Goal: Book appointment/travel/reservation

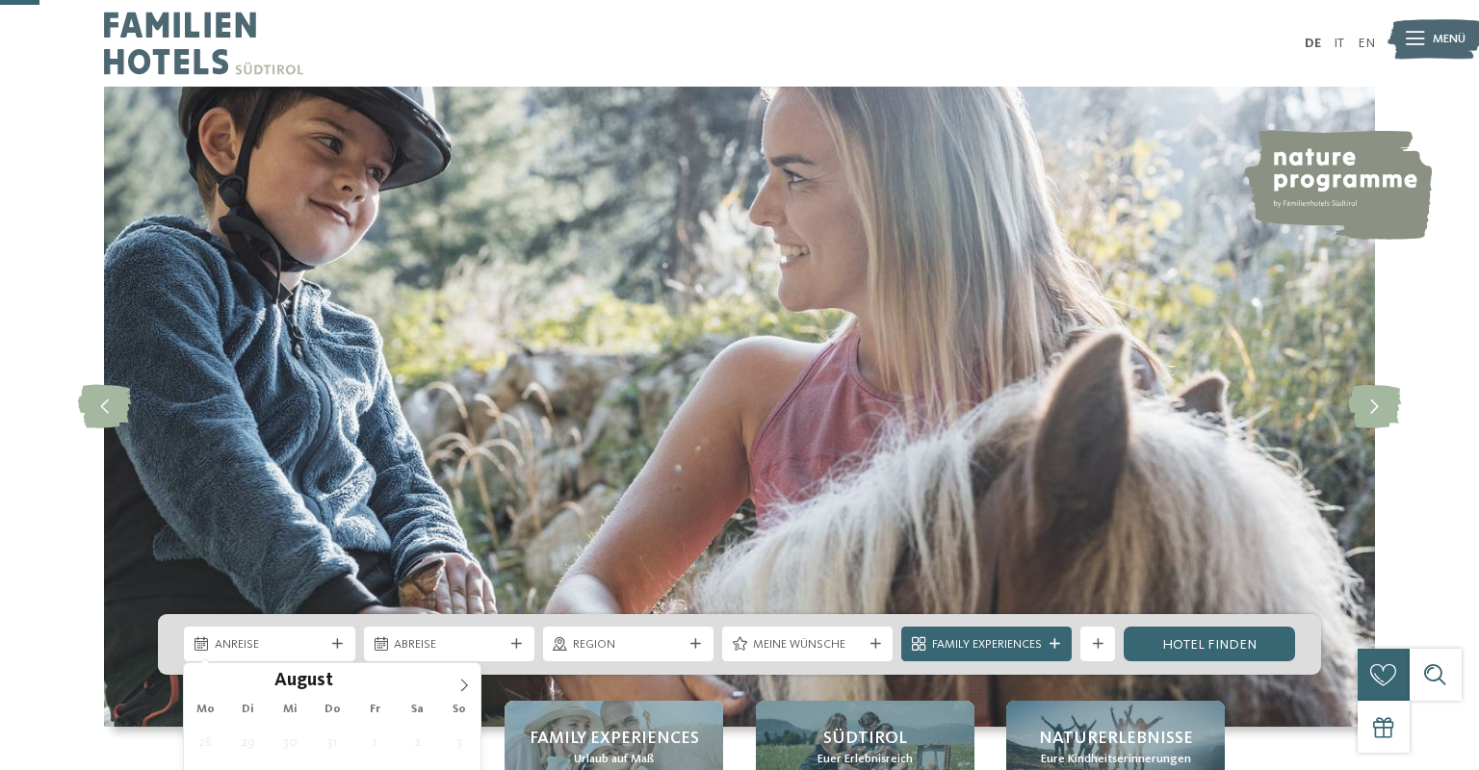
scroll to position [195, 0]
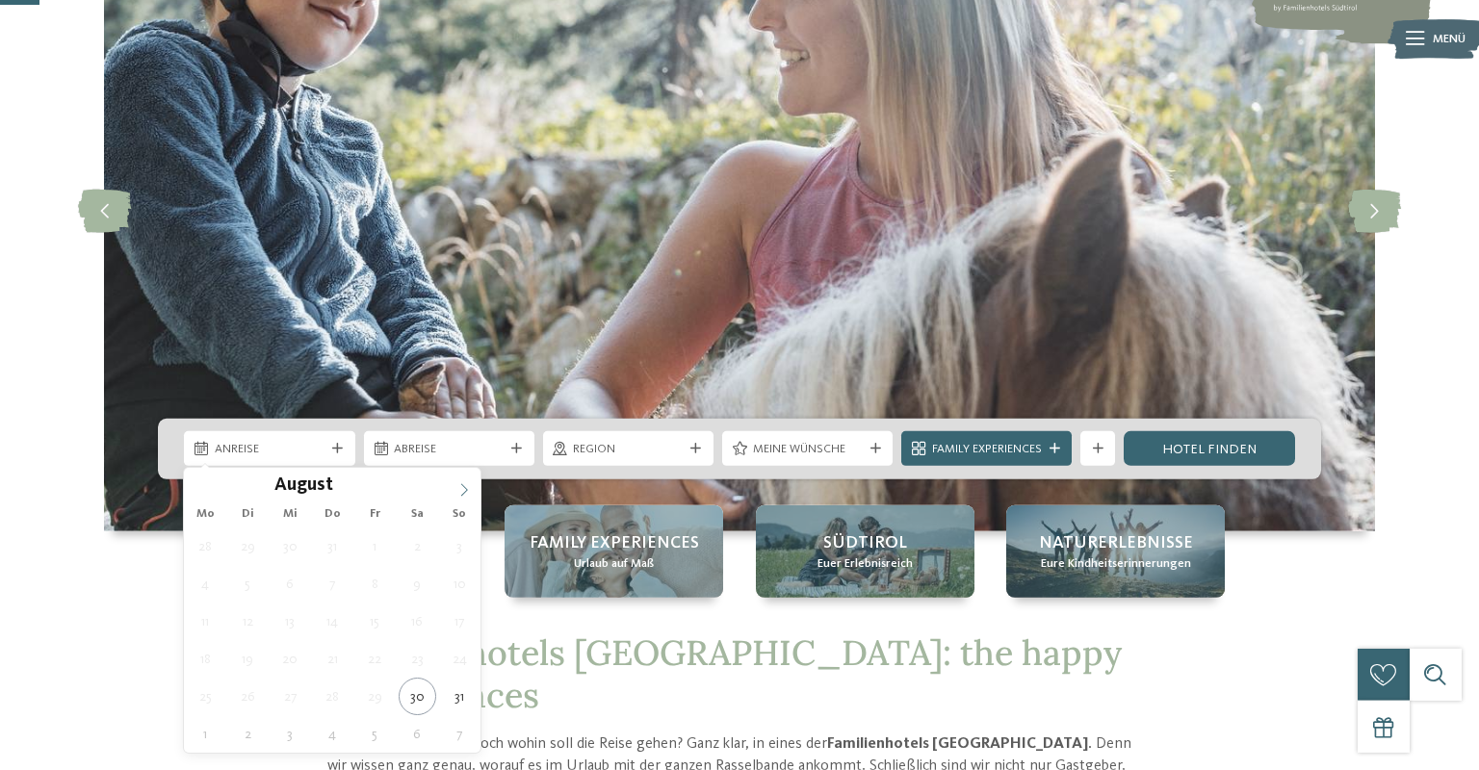
click at [458, 491] on icon at bounding box center [463, 489] width 13 height 13
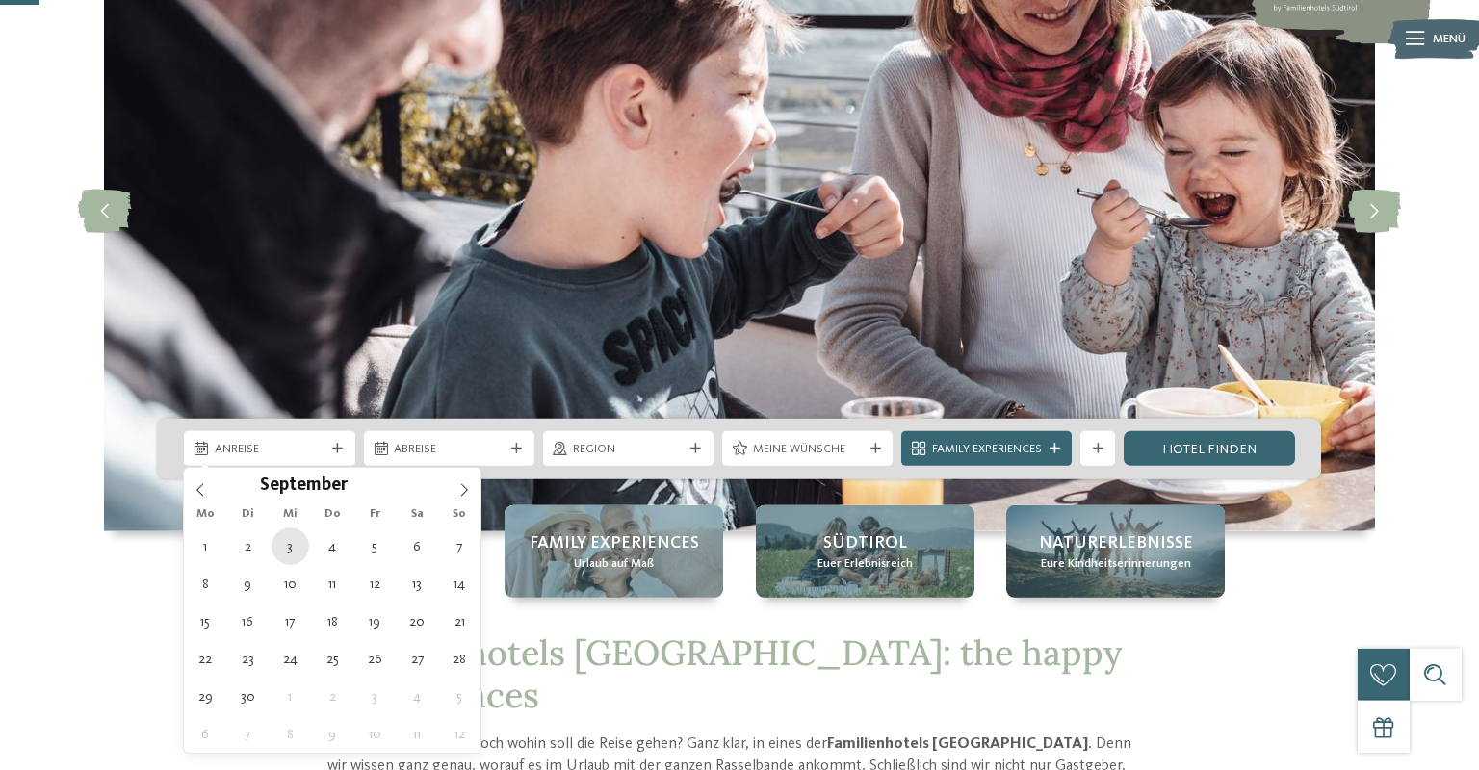
type div "03.09.2025"
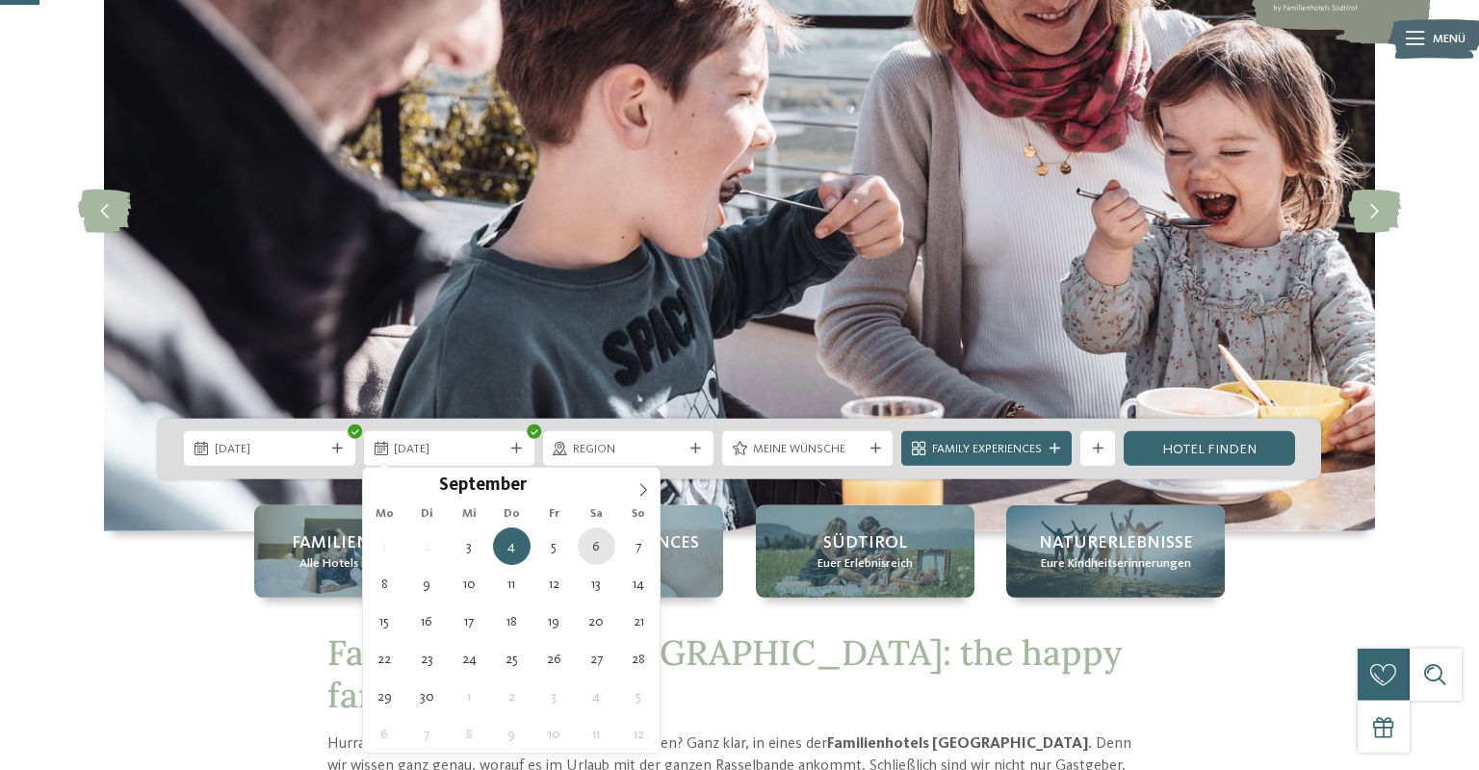
type div "06.09.2025"
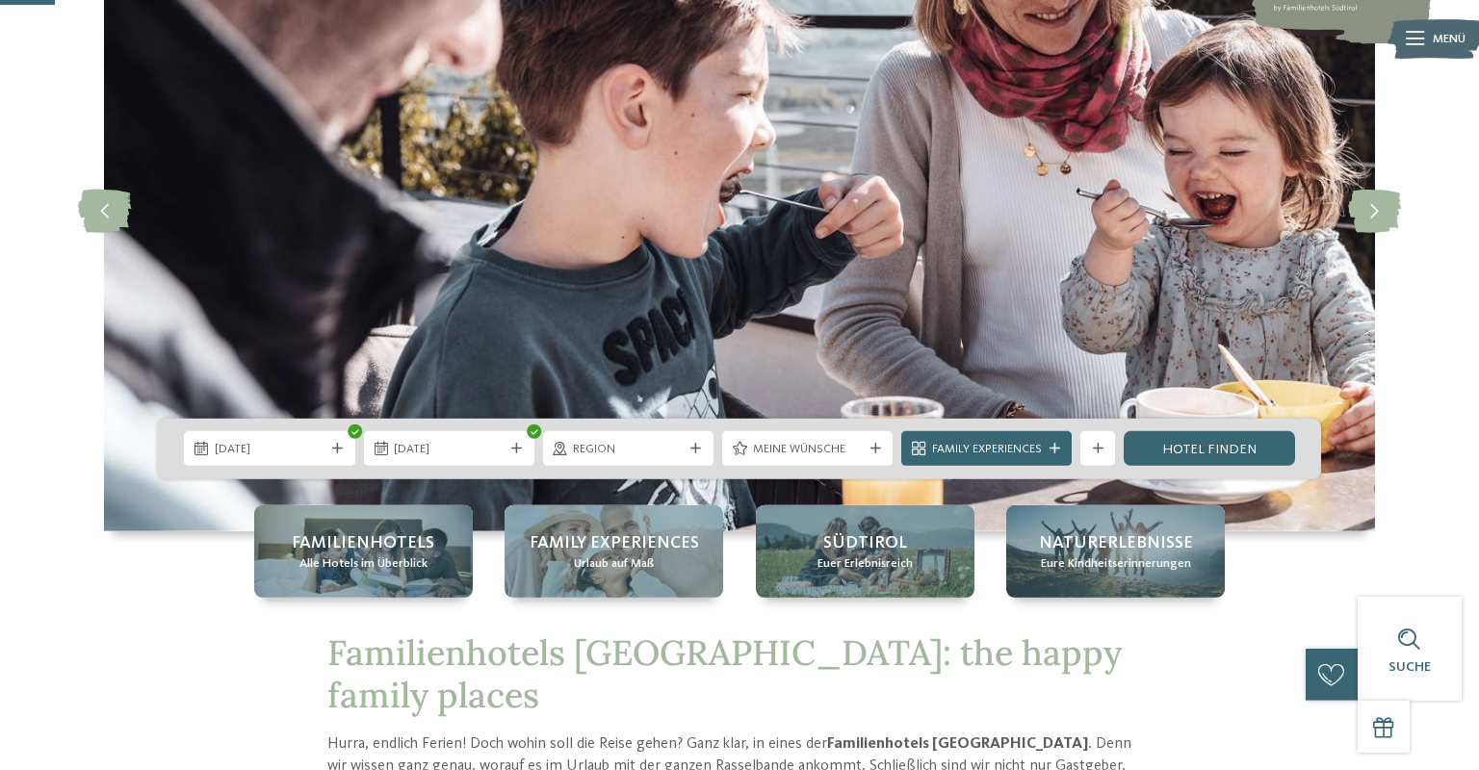
scroll to position [313, 0]
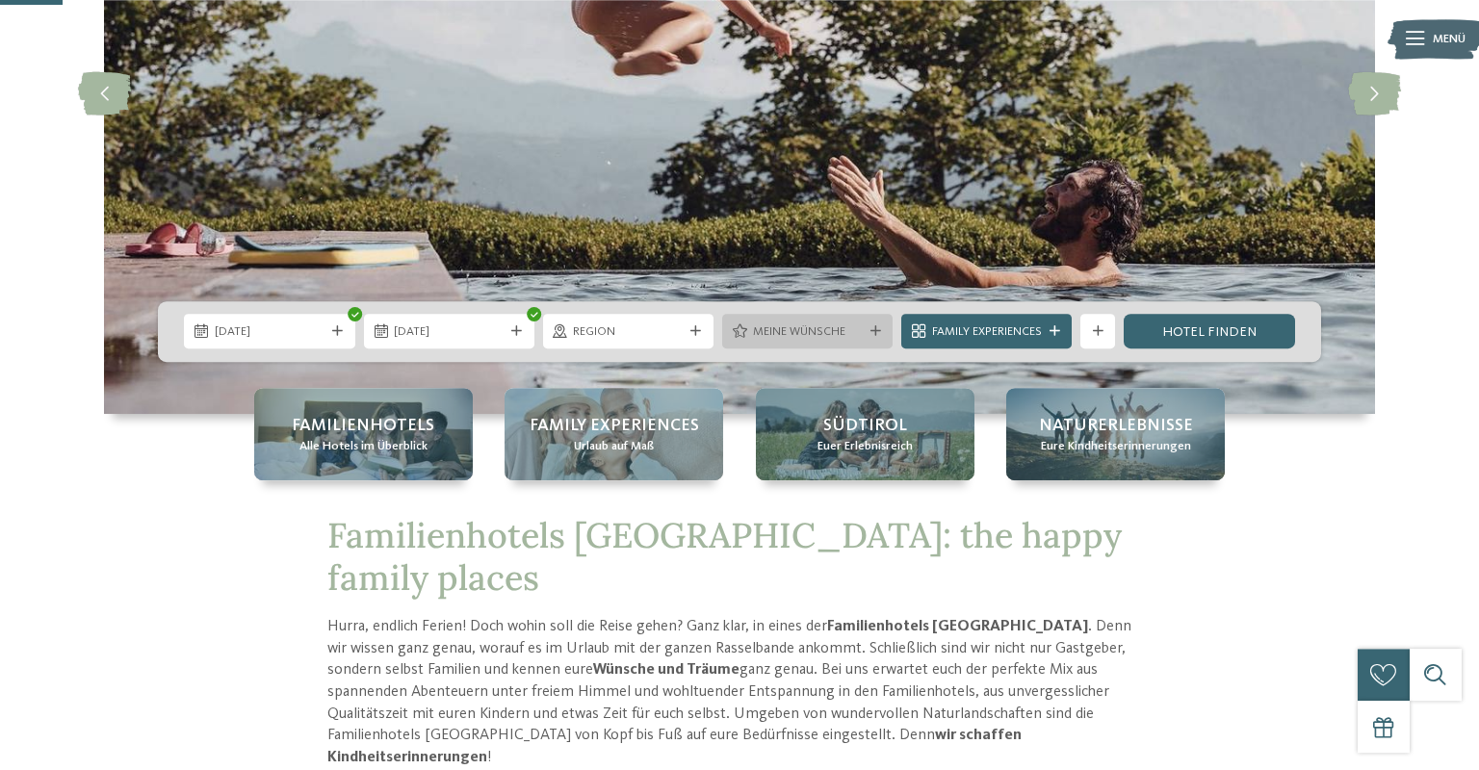
click at [805, 323] on span "Meine Wünsche" at bounding box center [808, 331] width 110 height 17
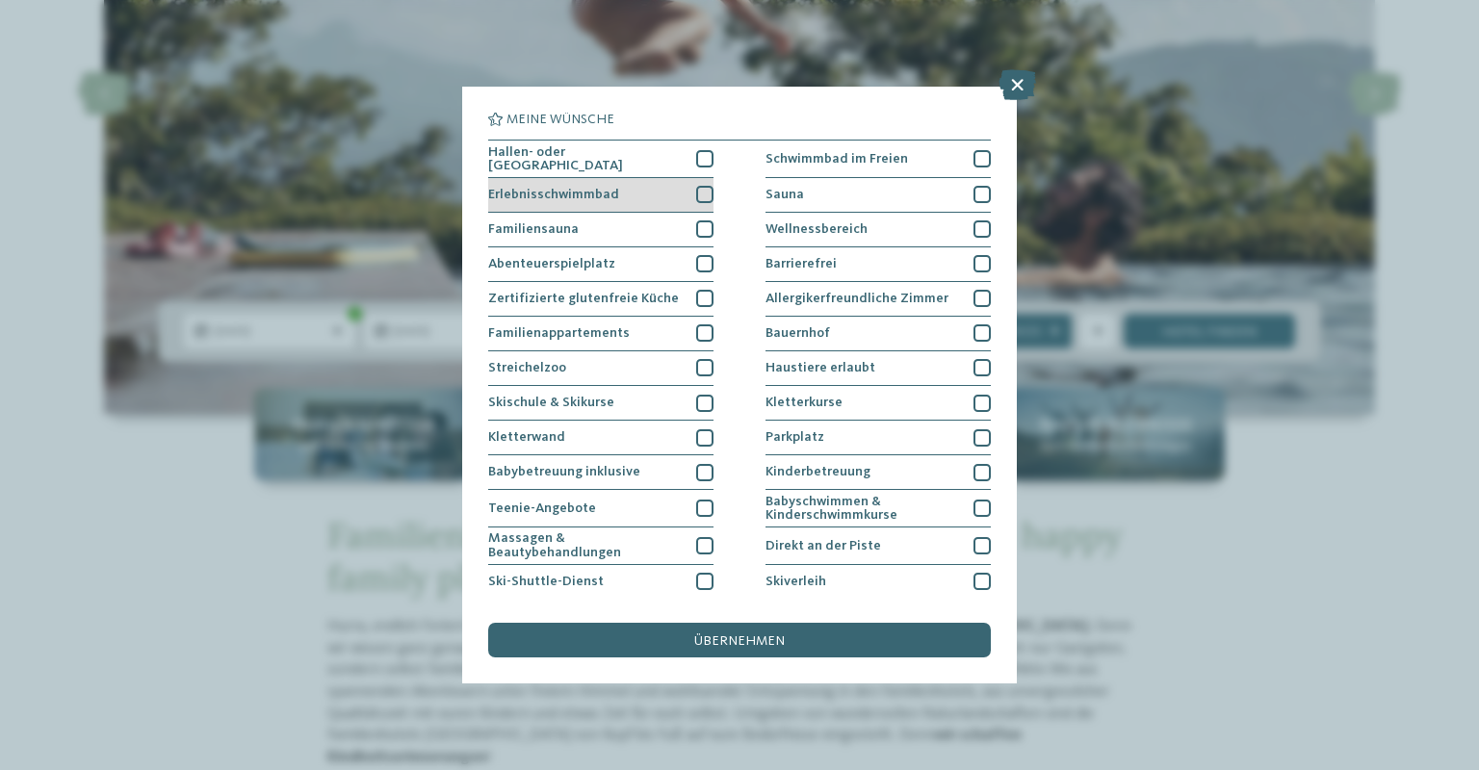
click at [704, 192] on div at bounding box center [704, 194] width 17 height 17
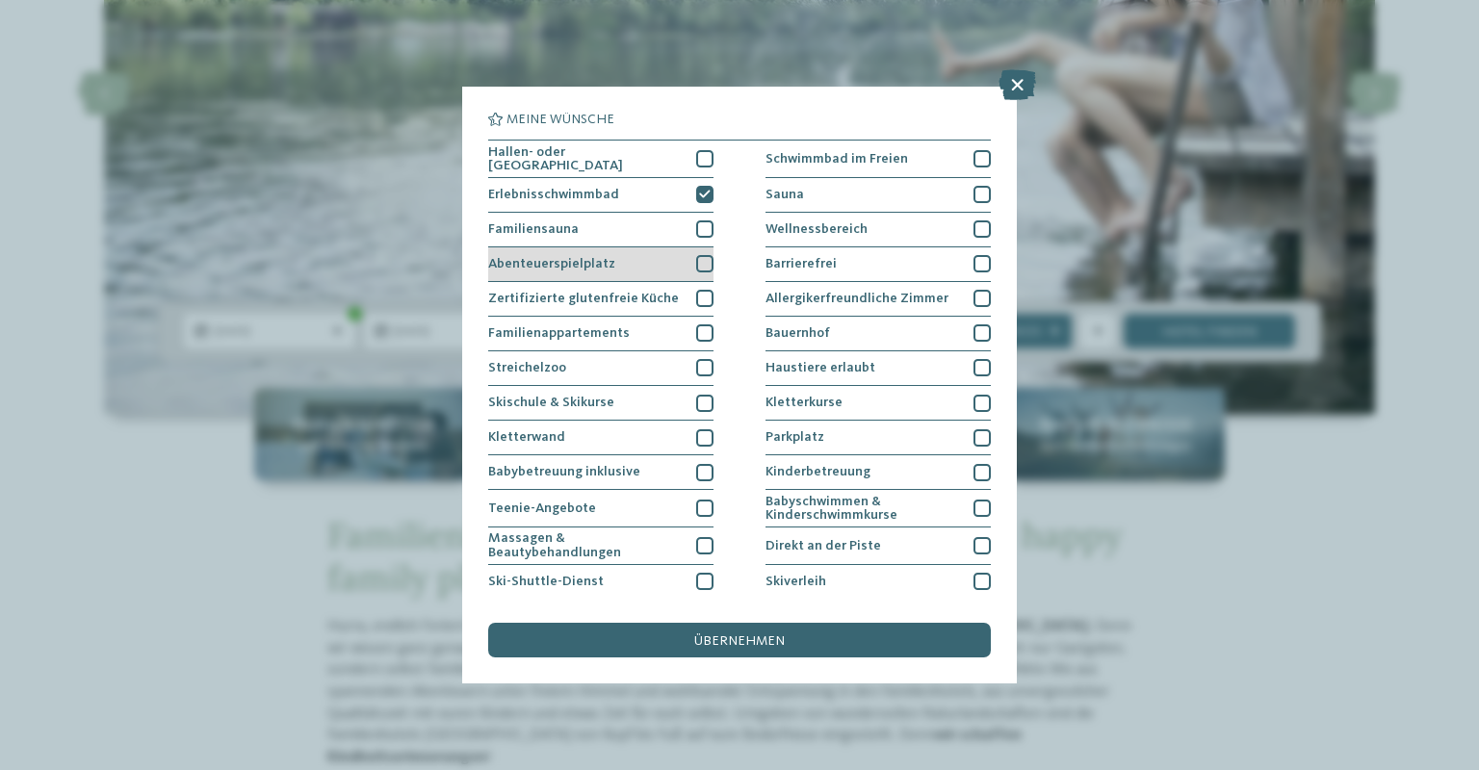
click at [708, 262] on div at bounding box center [704, 263] width 17 height 17
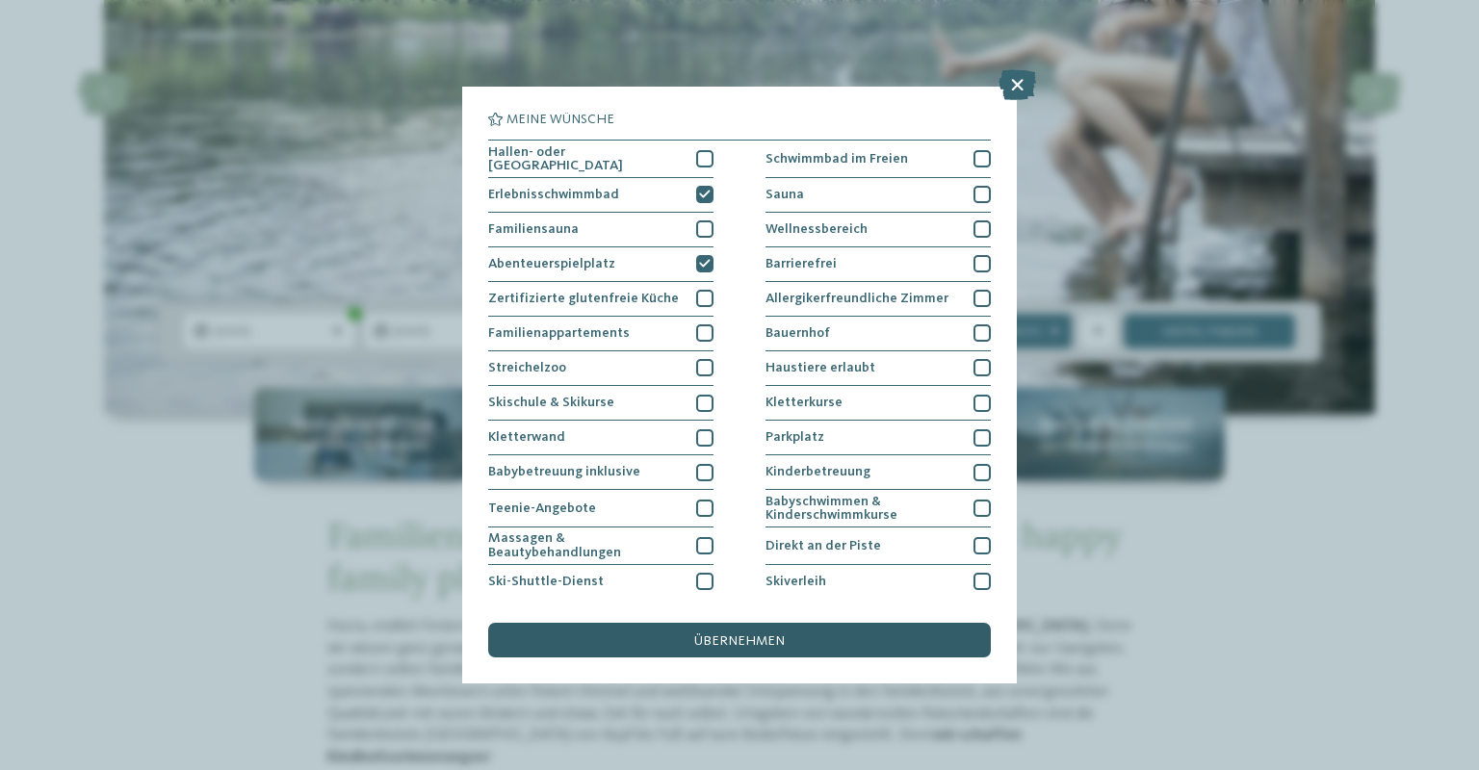
click at [749, 634] on span "übernehmen" at bounding box center [739, 640] width 90 height 13
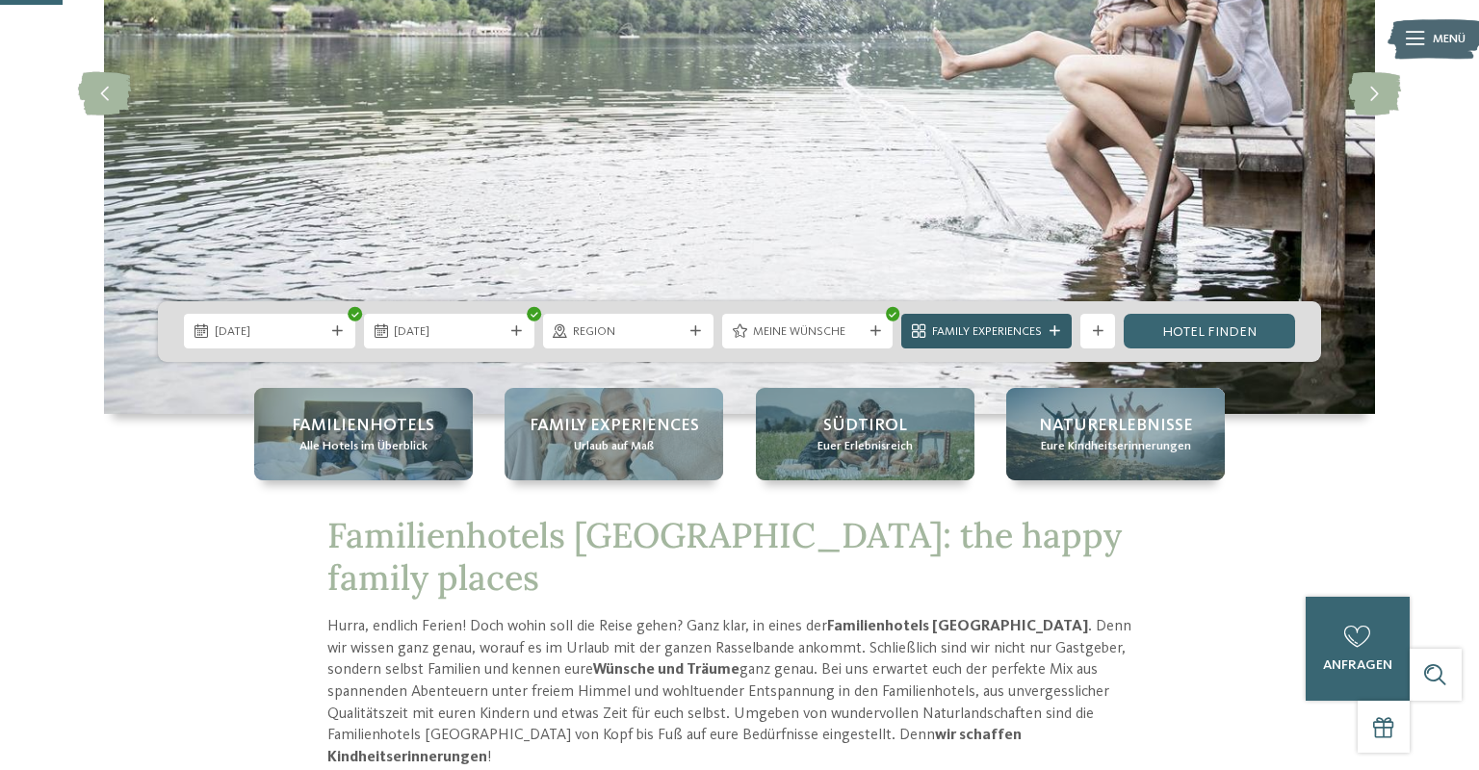
click at [948, 332] on span "Family Experiences" at bounding box center [987, 331] width 110 height 17
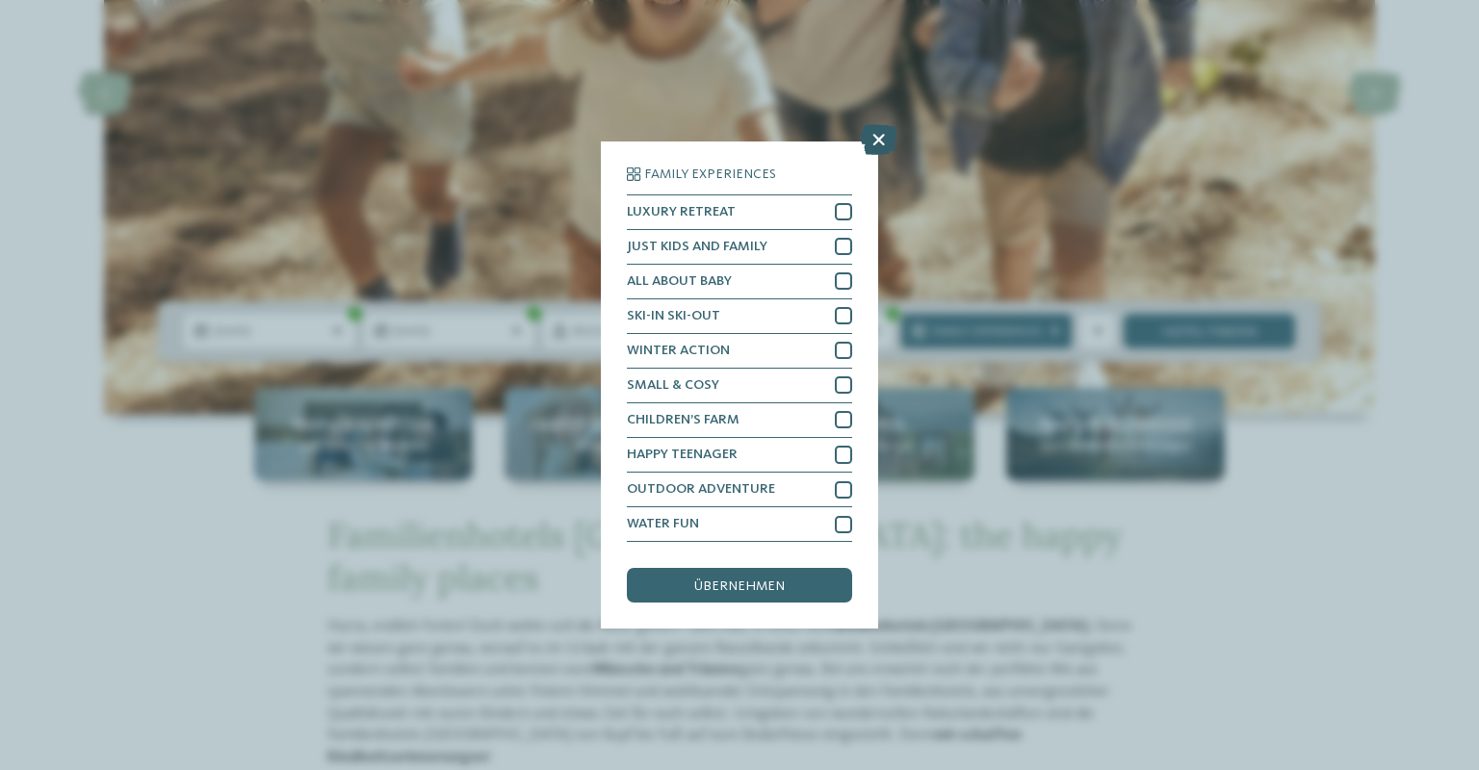
click at [871, 142] on icon at bounding box center [879, 139] width 38 height 31
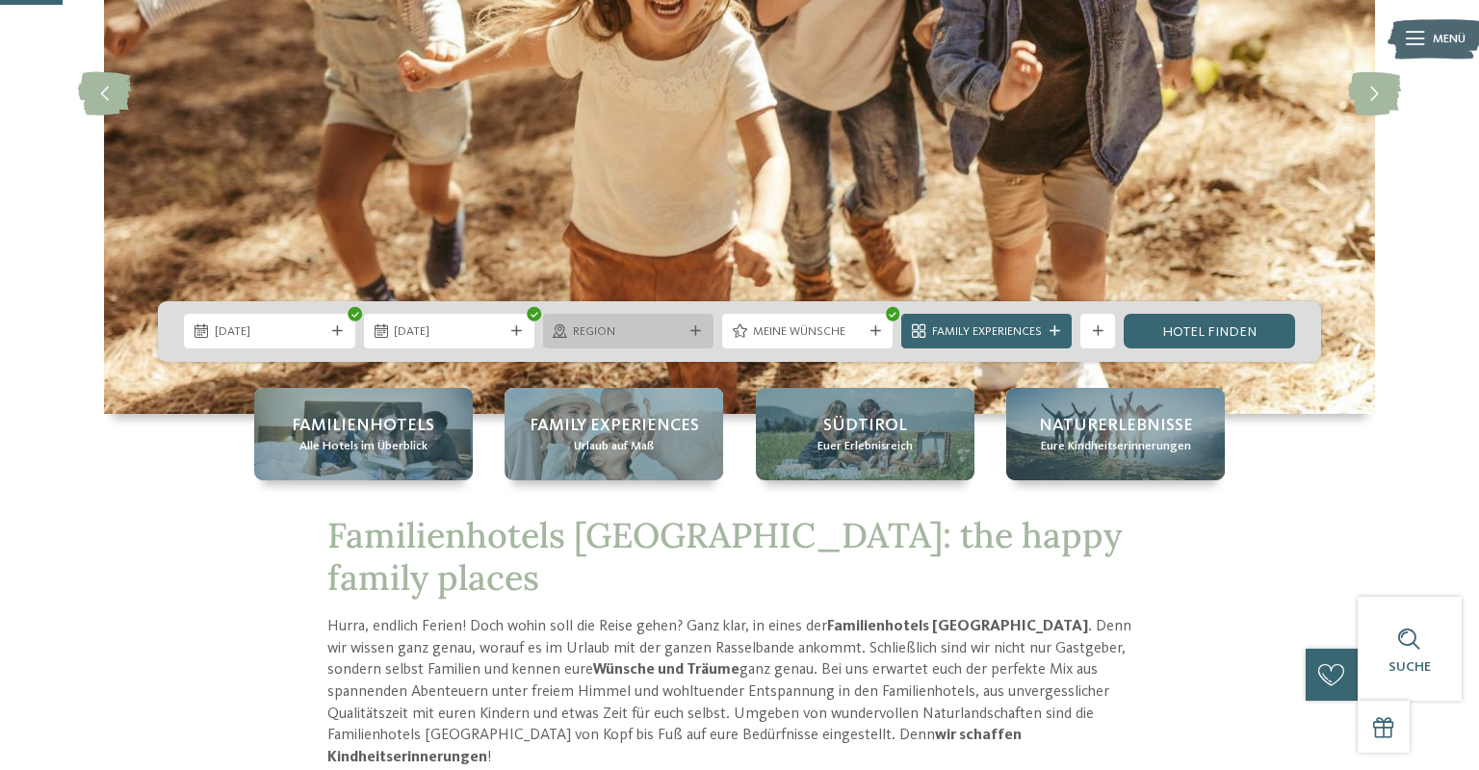
click at [642, 329] on span "Region" at bounding box center [628, 331] width 110 height 17
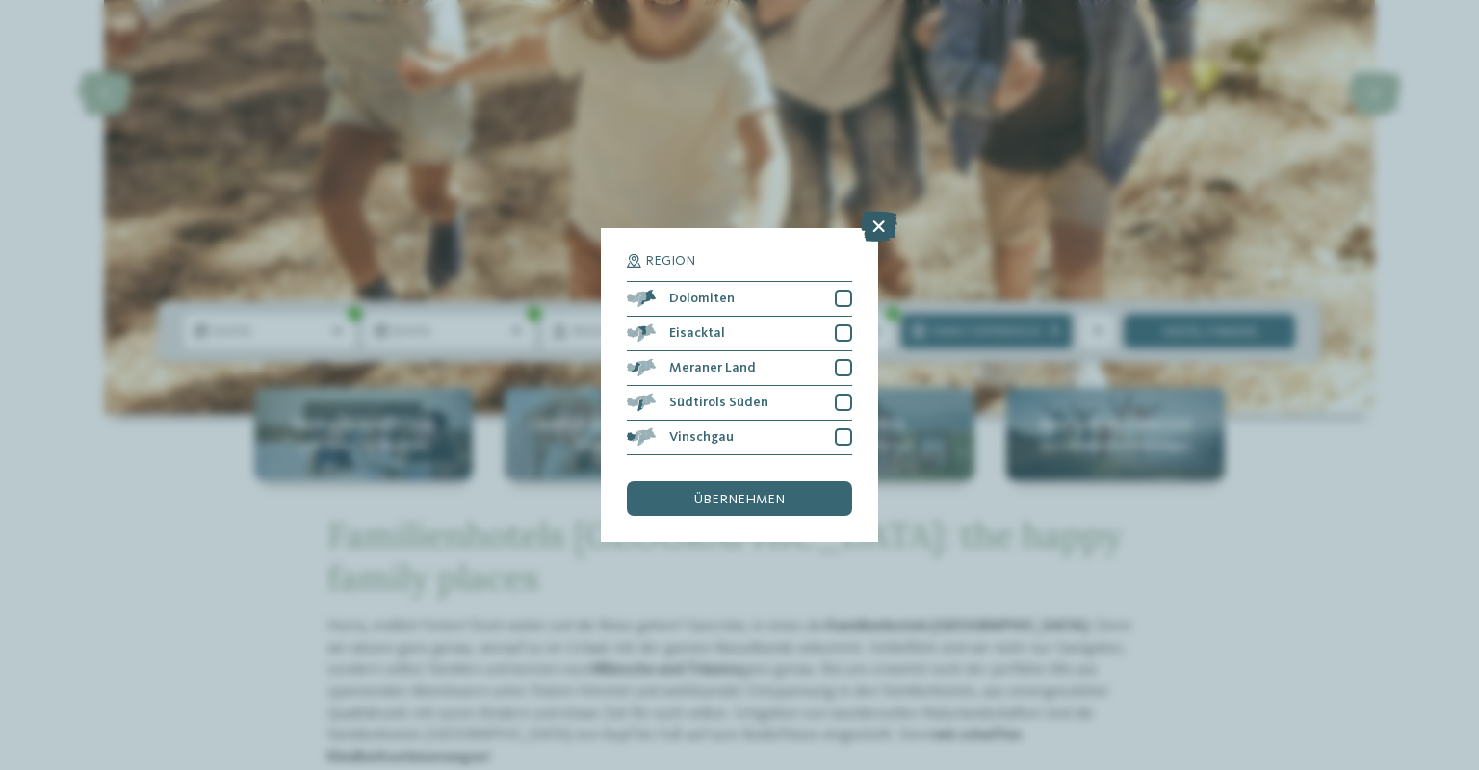
click at [868, 226] on icon at bounding box center [879, 226] width 38 height 31
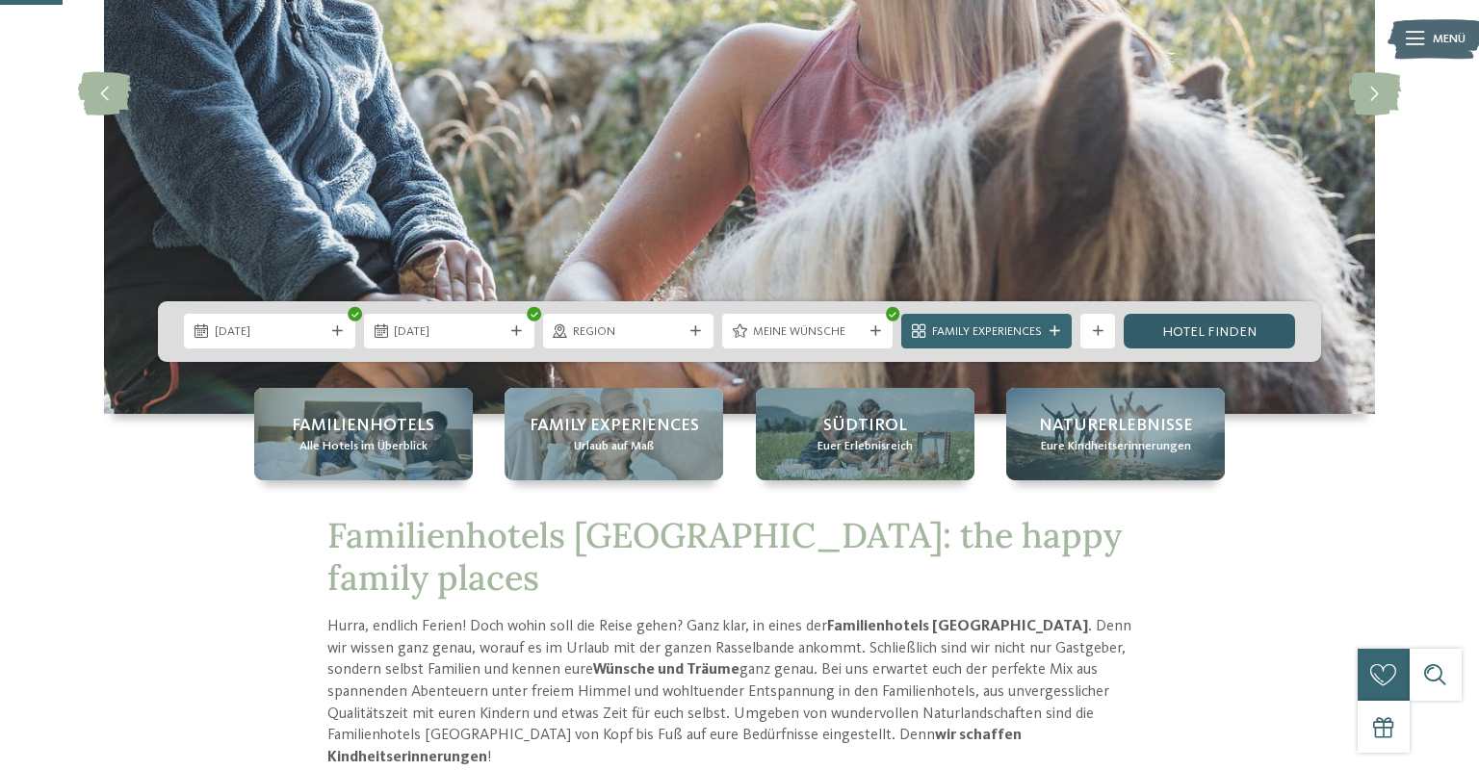
click at [1196, 325] on link "Hotel finden" at bounding box center [1208, 331] width 170 height 35
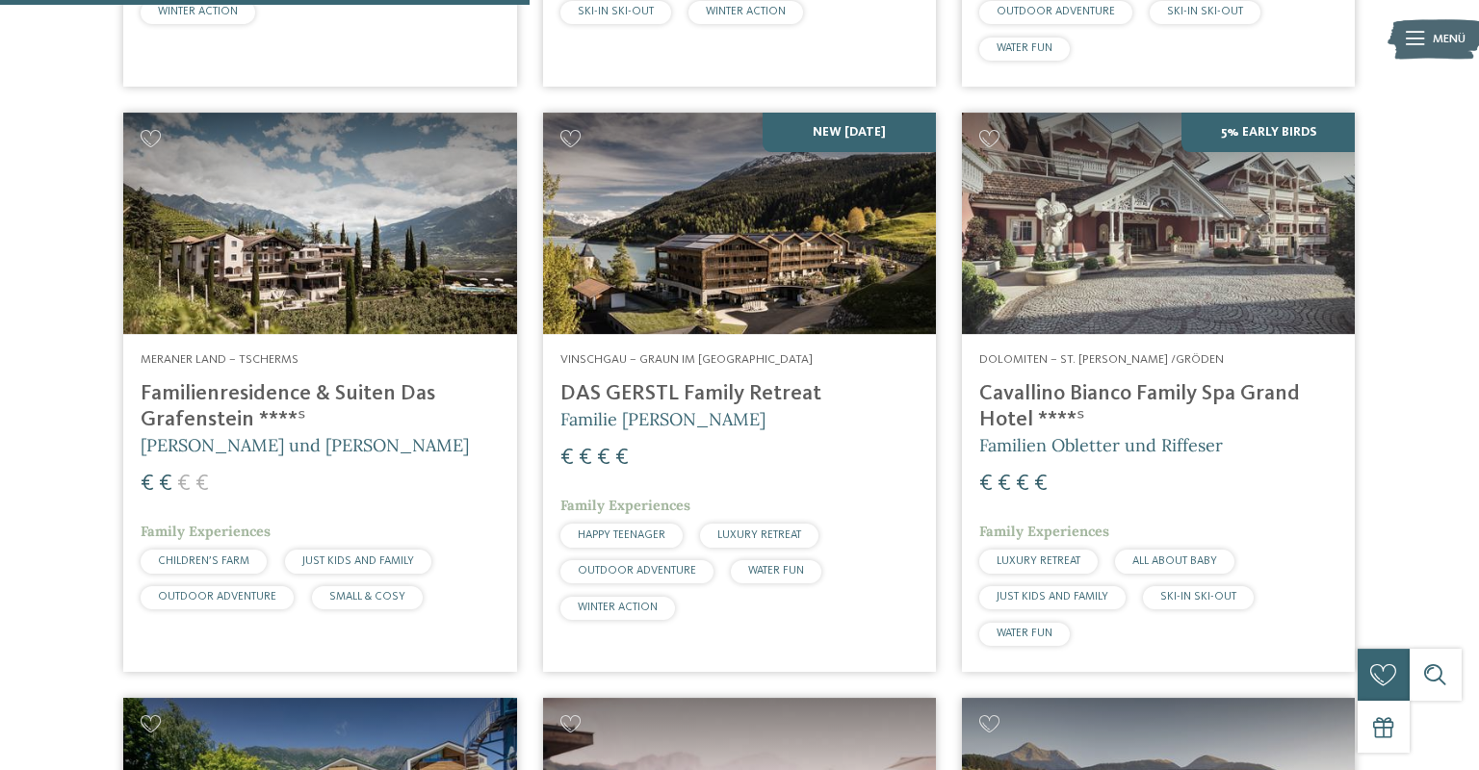
scroll to position [1122, 0]
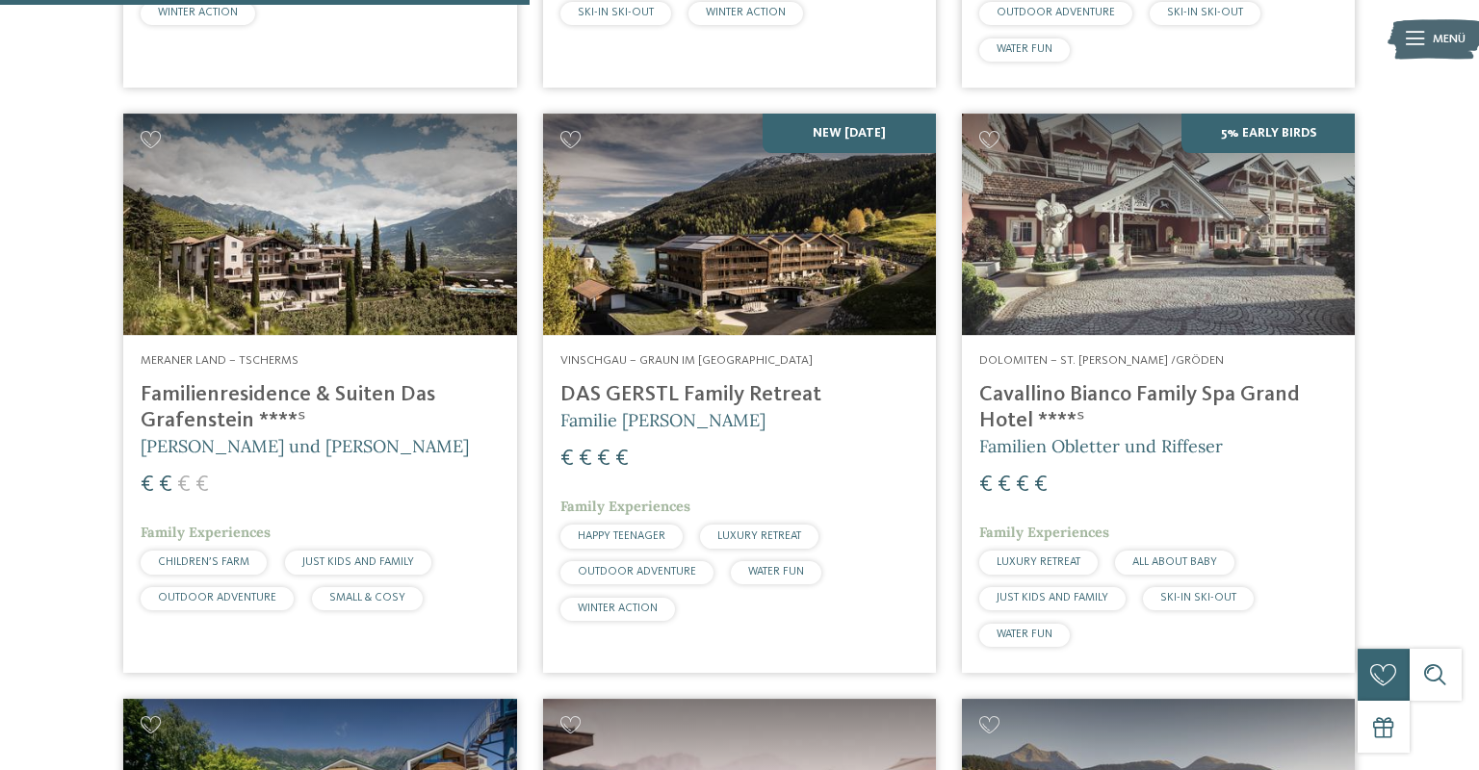
click at [1091, 219] on img at bounding box center [1158, 224] width 393 height 221
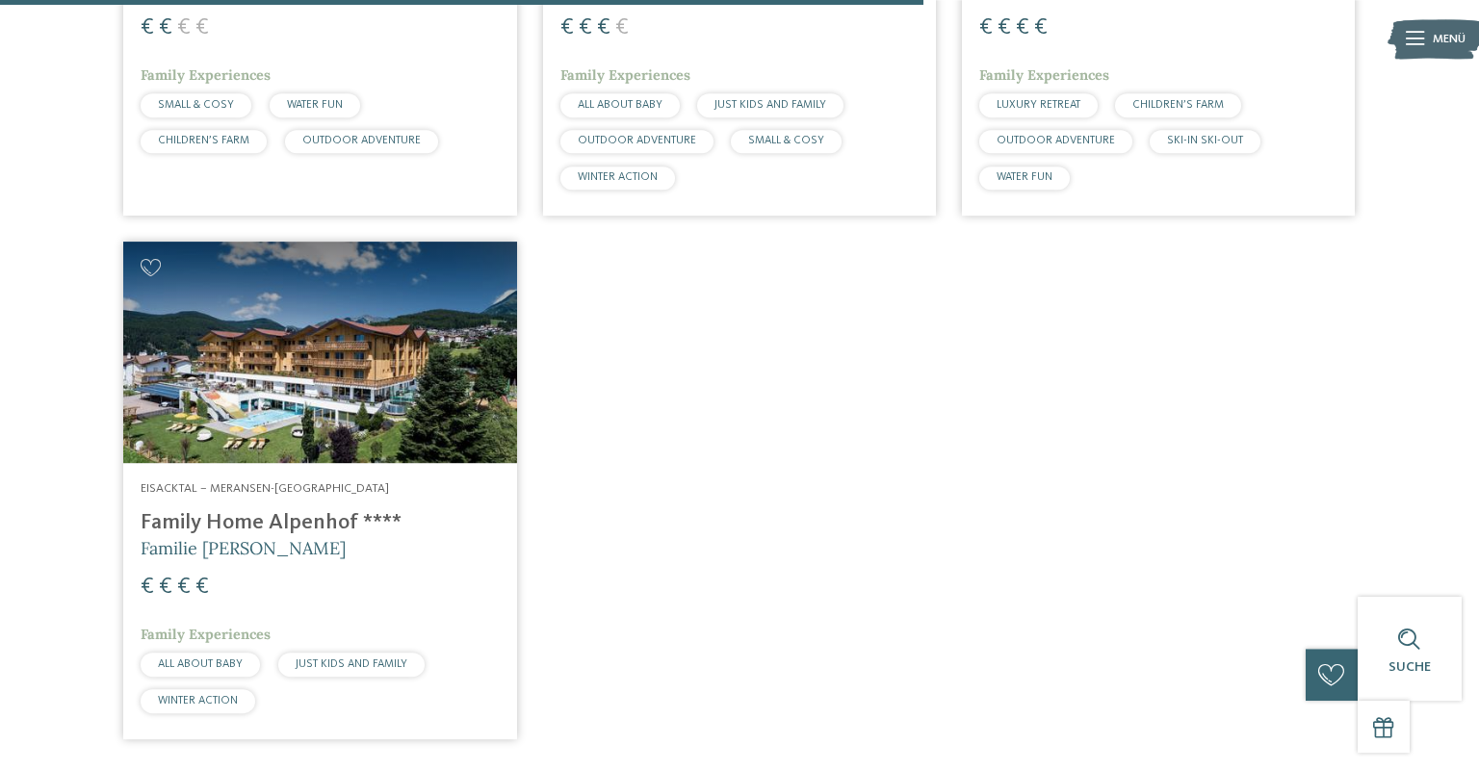
scroll to position [2139, 0]
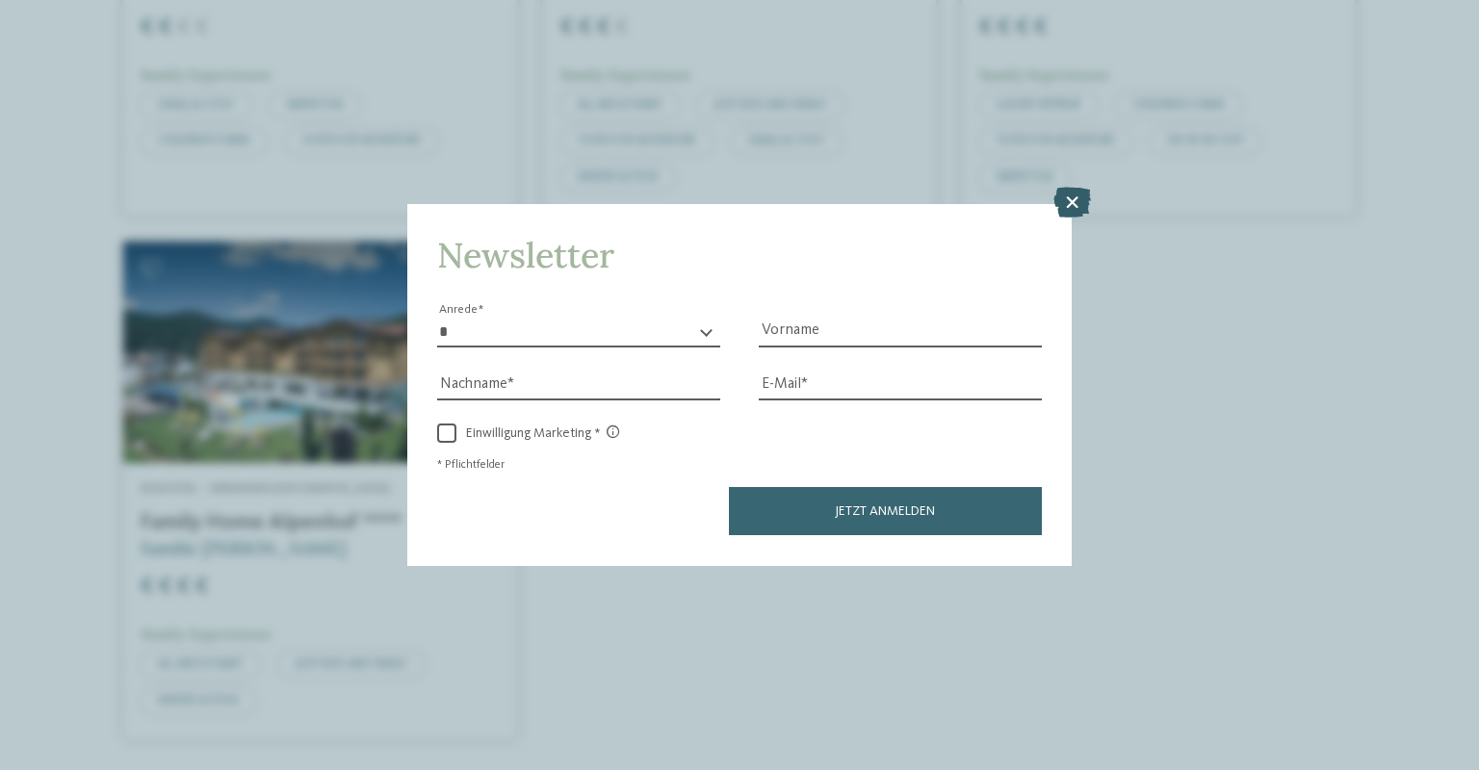
click at [1071, 206] on icon at bounding box center [1072, 203] width 38 height 31
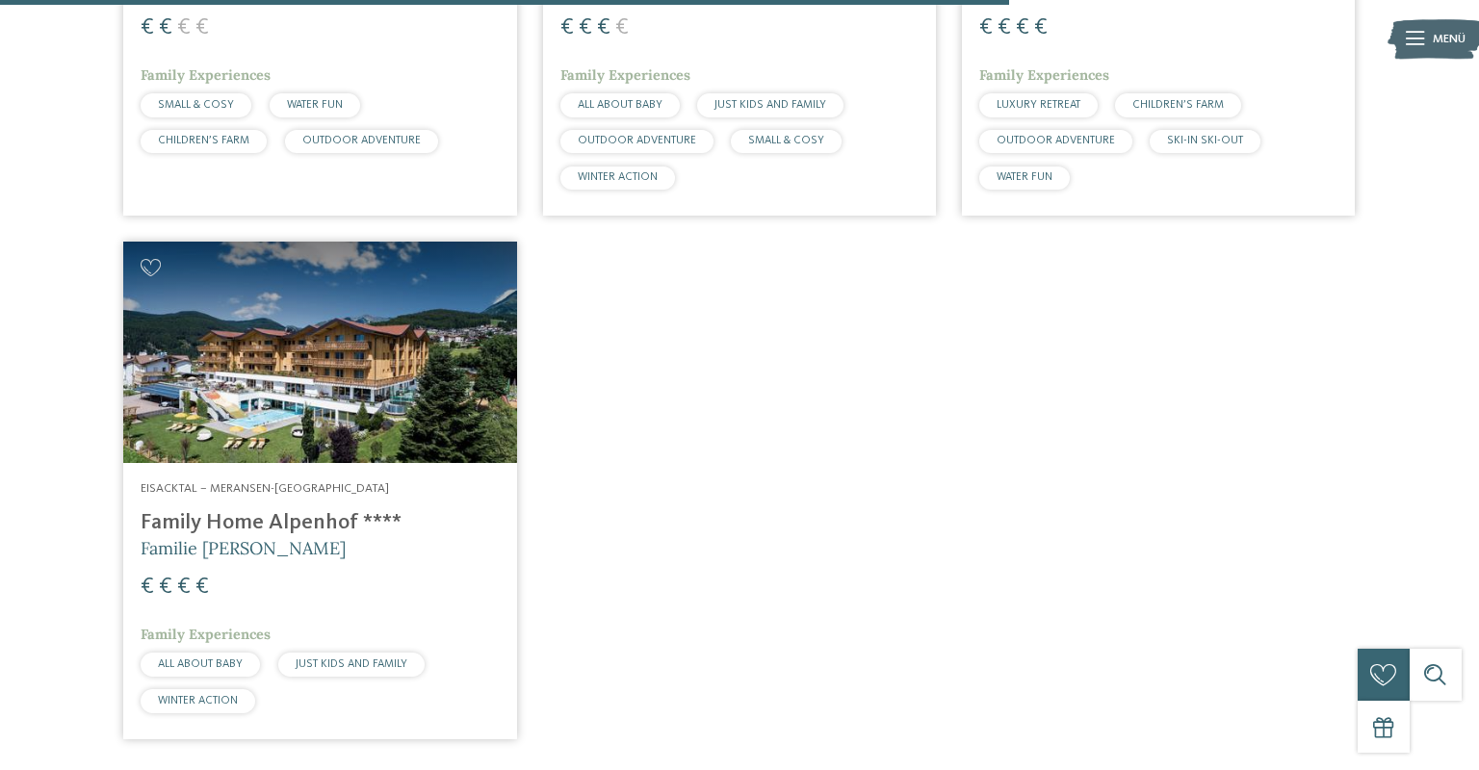
click at [418, 397] on img at bounding box center [319, 352] width 393 height 221
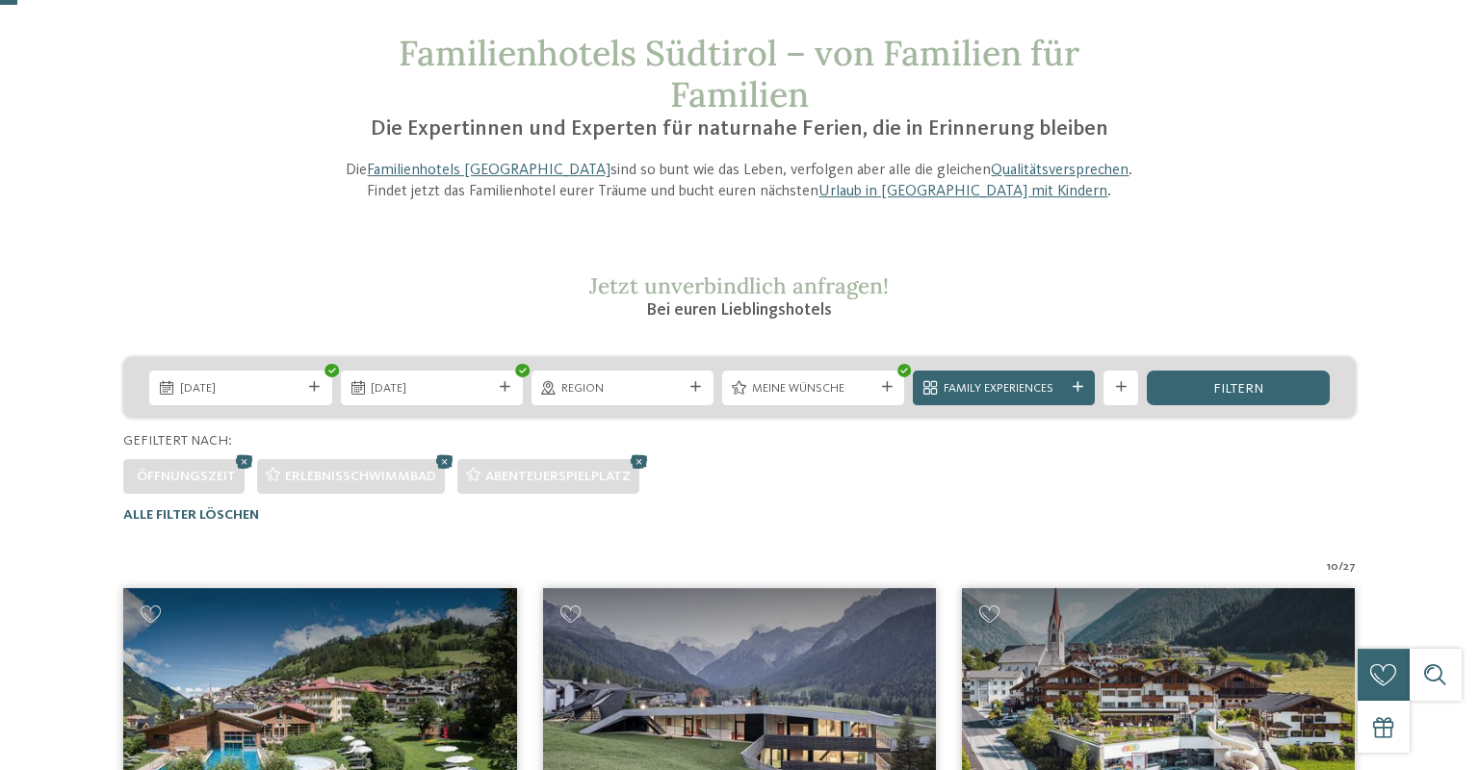
scroll to position [0, 0]
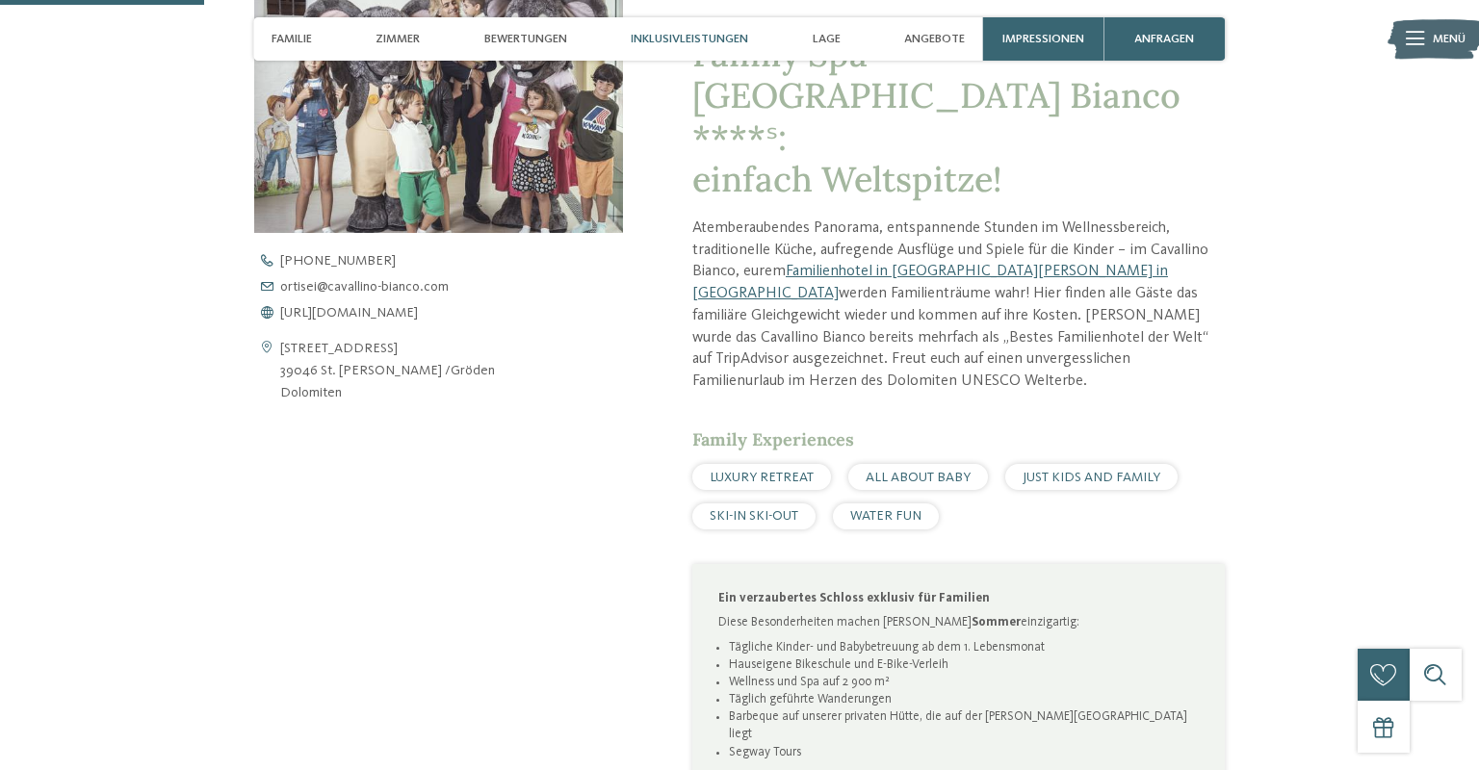
scroll to position [698, 0]
